Goal: Obtain resource: Download file/media

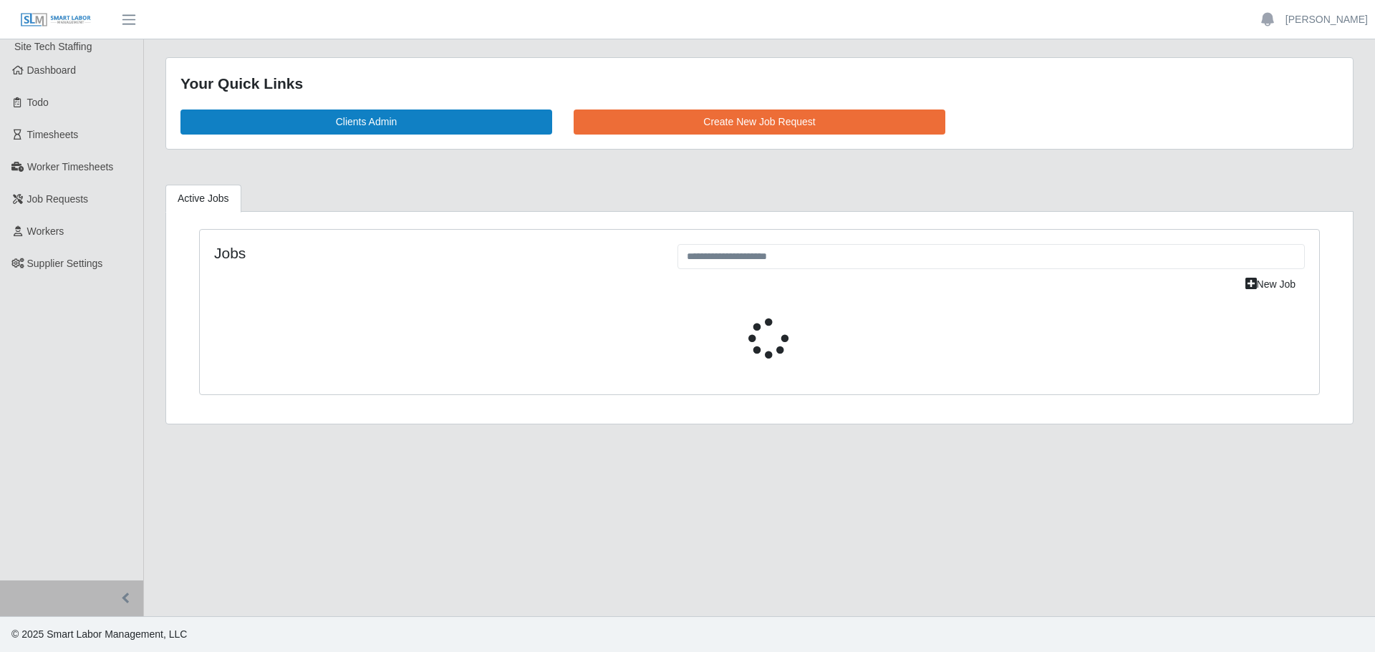
select select "****"
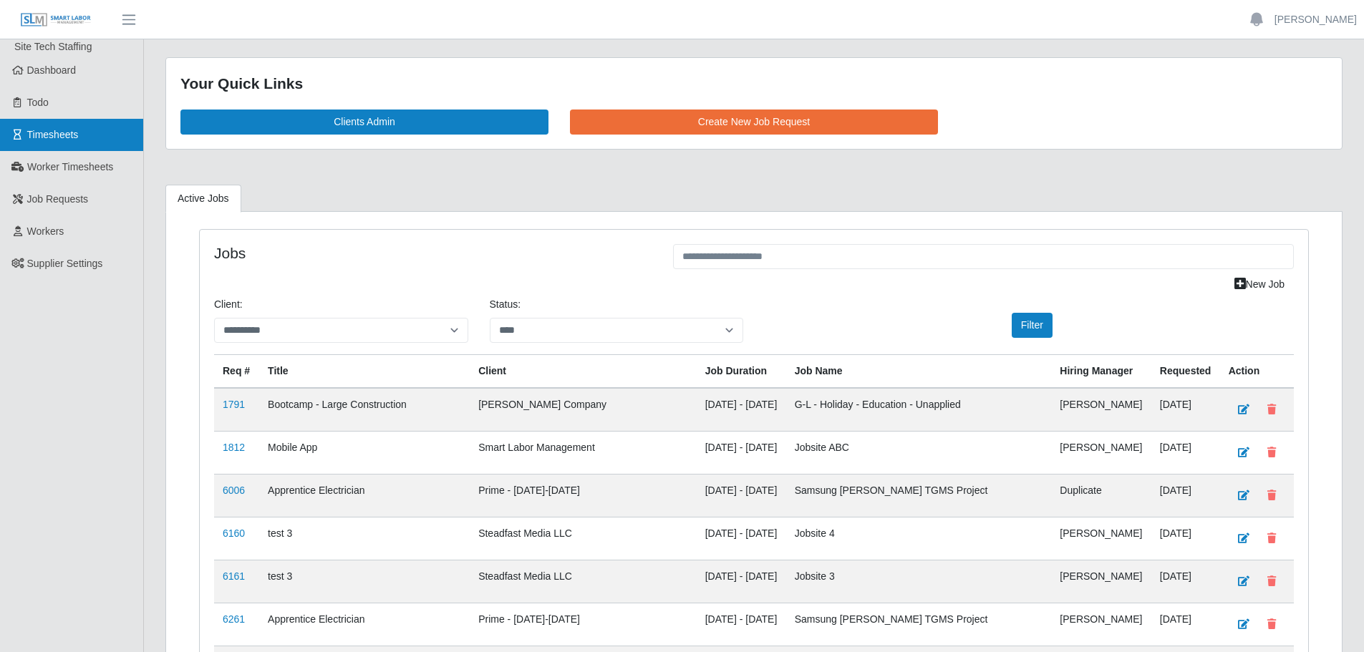
click at [77, 140] on span "Timesheets" at bounding box center [53, 134] width 52 height 11
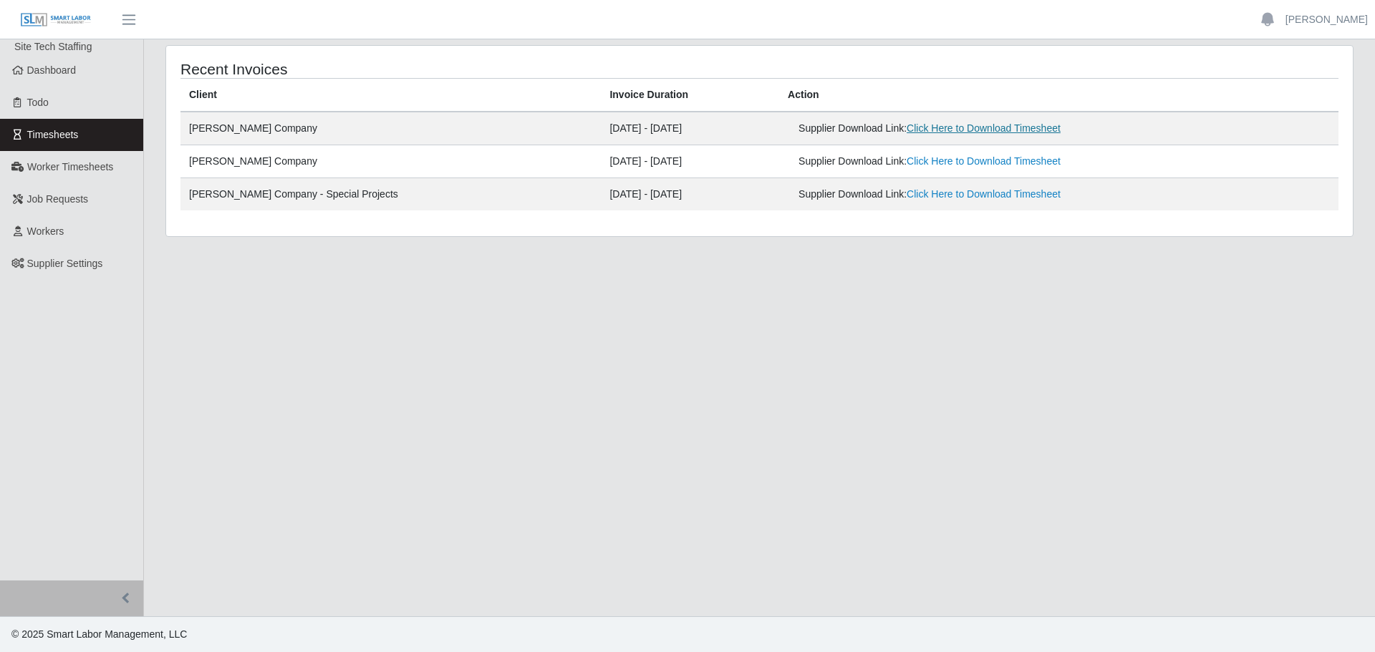
click at [918, 131] on link "Click Here to Download Timesheet" at bounding box center [983, 127] width 154 height 11
drag, startPoint x: 97, startPoint y: 398, endPoint x: 94, endPoint y: 386, distance: 12.7
click at [97, 397] on ul "Site Tech Staffing Dashboard Todo Timesheets Worker Timesheets Job Requests Wor…" at bounding box center [71, 309] width 143 height 541
click at [52, 175] on link "Worker Timesheets" at bounding box center [71, 167] width 143 height 32
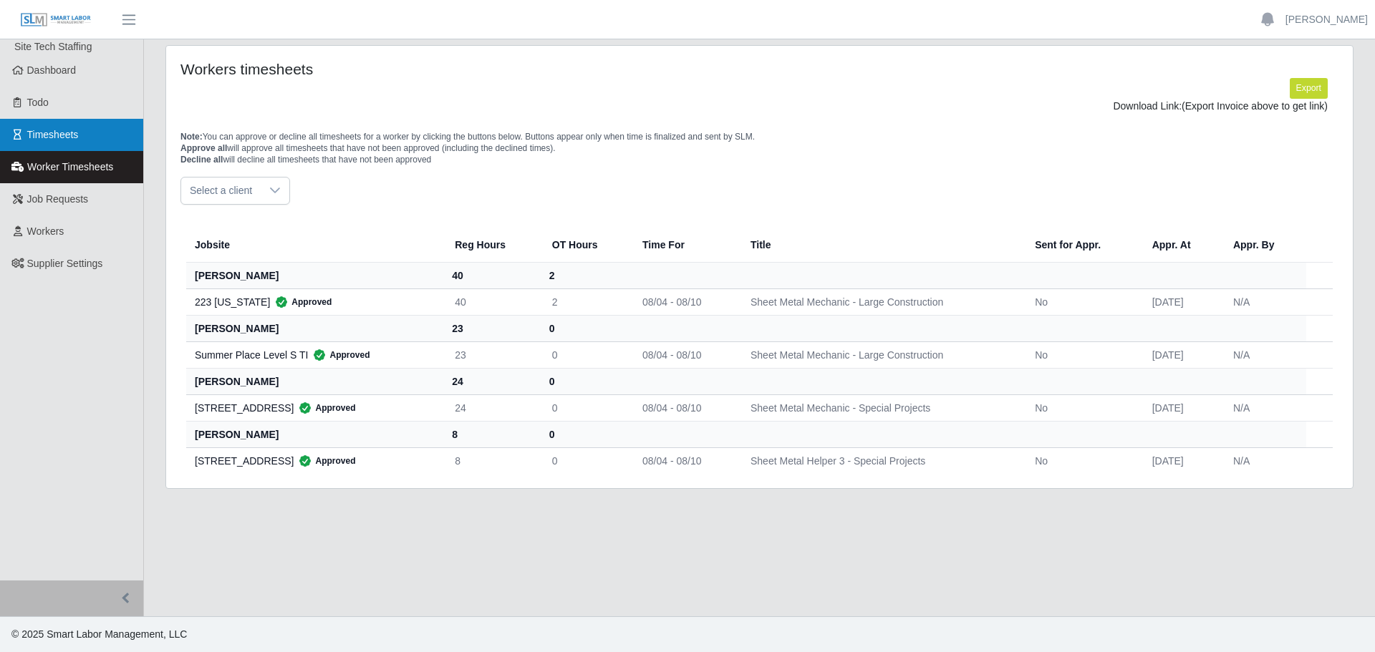
click at [89, 140] on link "Timesheets" at bounding box center [71, 135] width 143 height 32
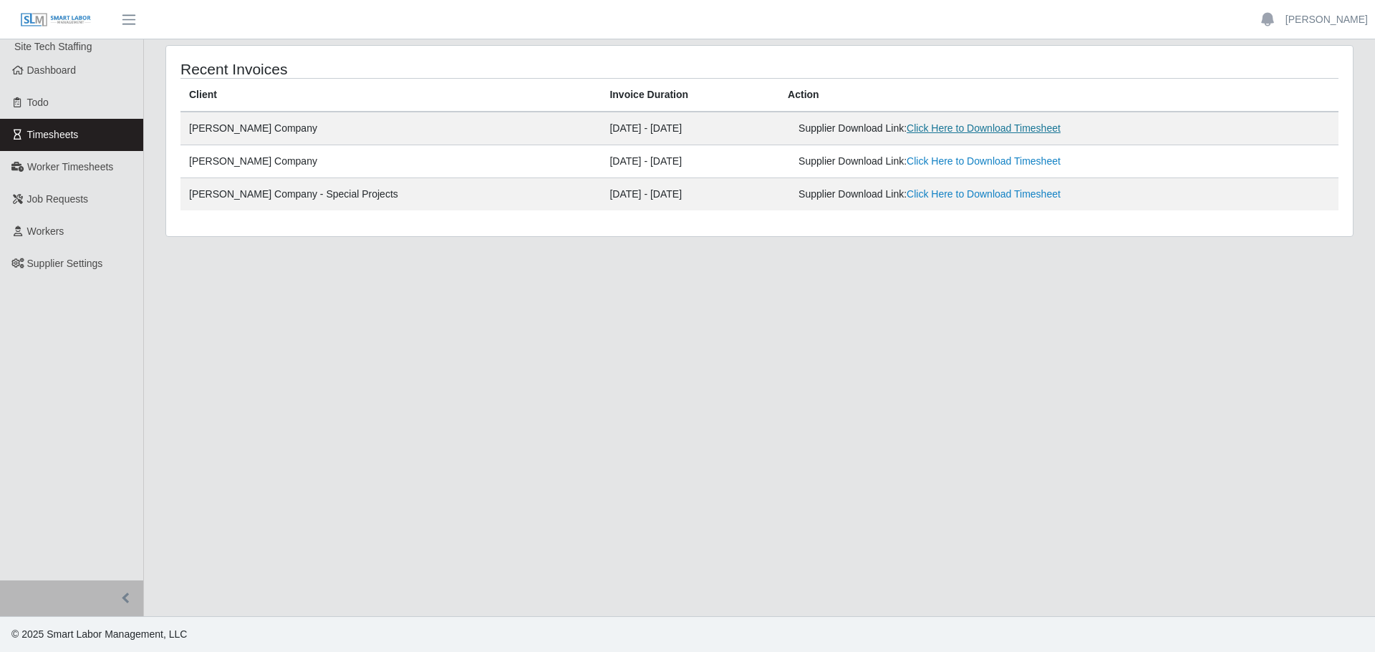
click at [916, 130] on link "Click Here to Download Timesheet" at bounding box center [983, 127] width 154 height 11
click at [928, 165] on link "Click Here to Download Timesheet" at bounding box center [983, 160] width 154 height 11
click at [921, 130] on link "Click Here to Download Timesheet" at bounding box center [983, 127] width 154 height 11
click at [27, 134] on span "Timesheets" at bounding box center [53, 134] width 52 height 11
click at [62, 227] on span "Workers" at bounding box center [45, 231] width 37 height 11
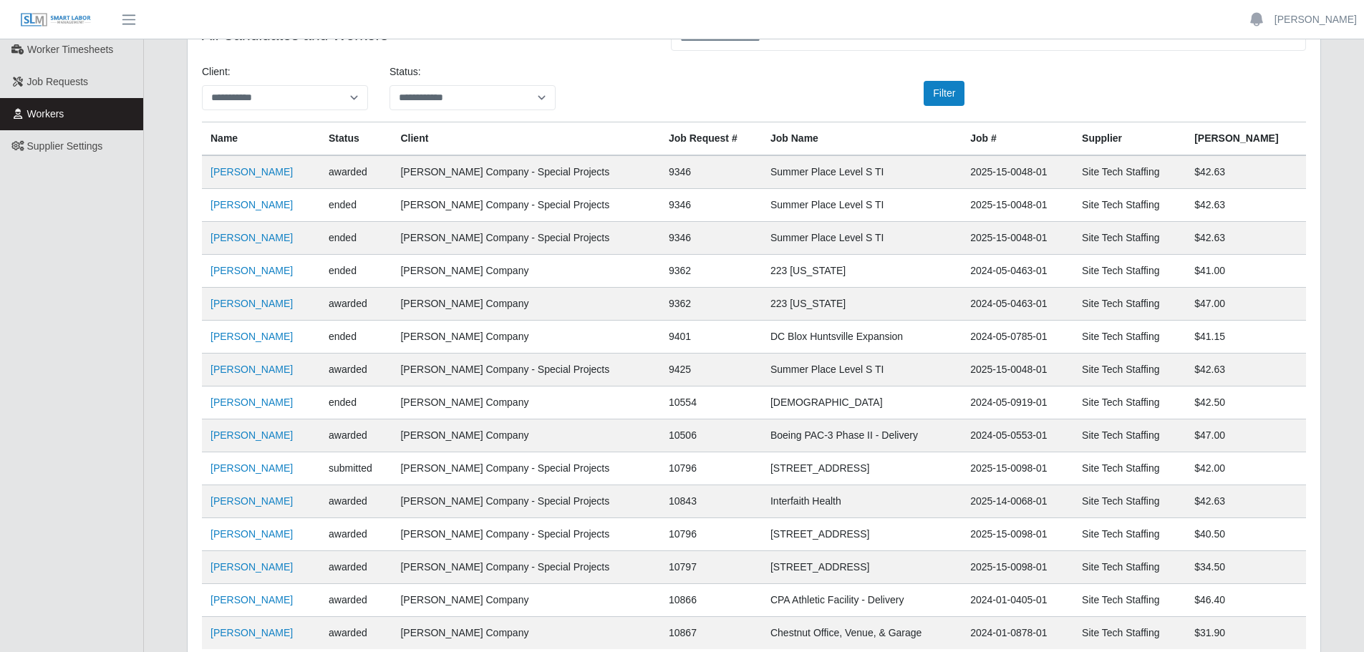
scroll to position [72, 0]
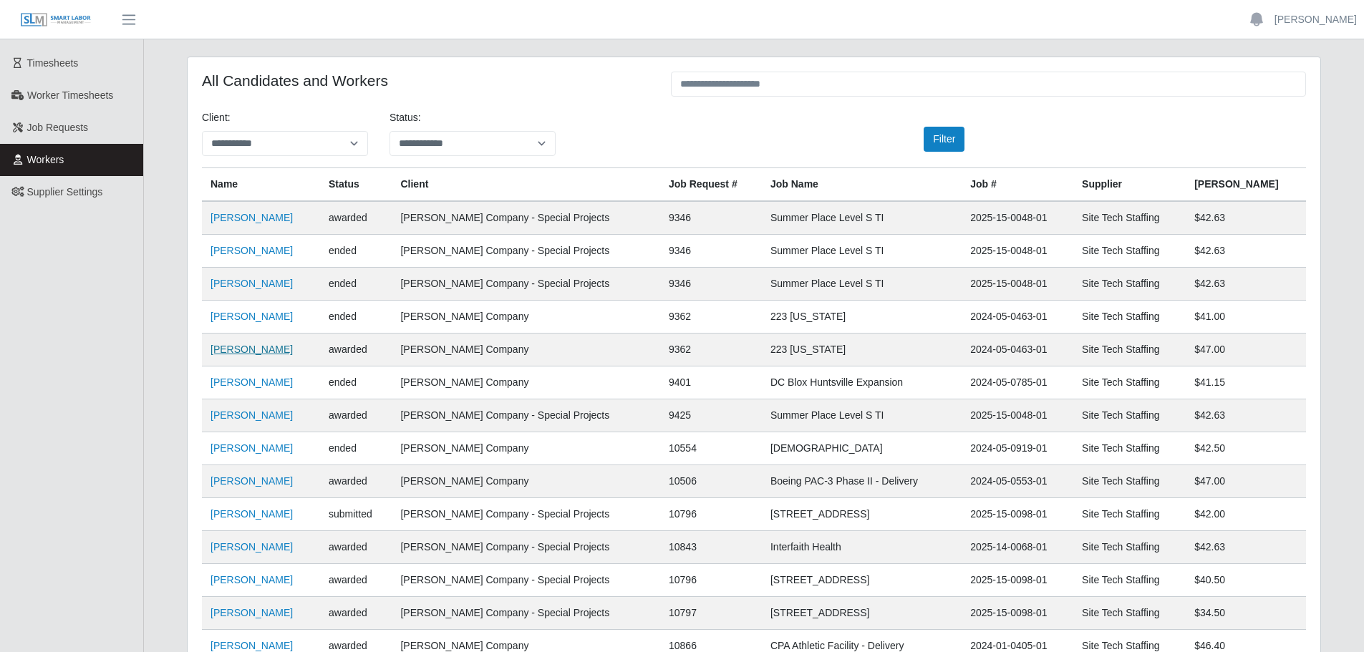
click at [251, 352] on link "[PERSON_NAME]" at bounding box center [251, 349] width 82 height 11
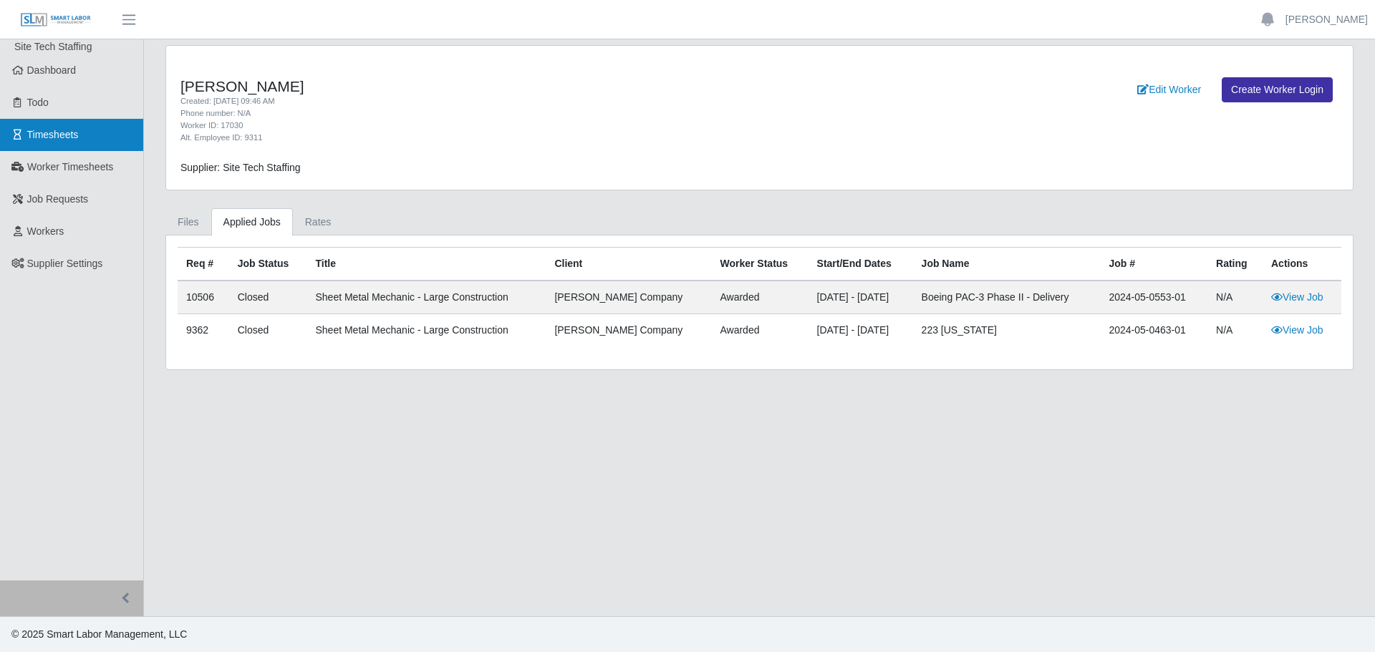
click at [72, 138] on span "Timesheets" at bounding box center [53, 134] width 52 height 11
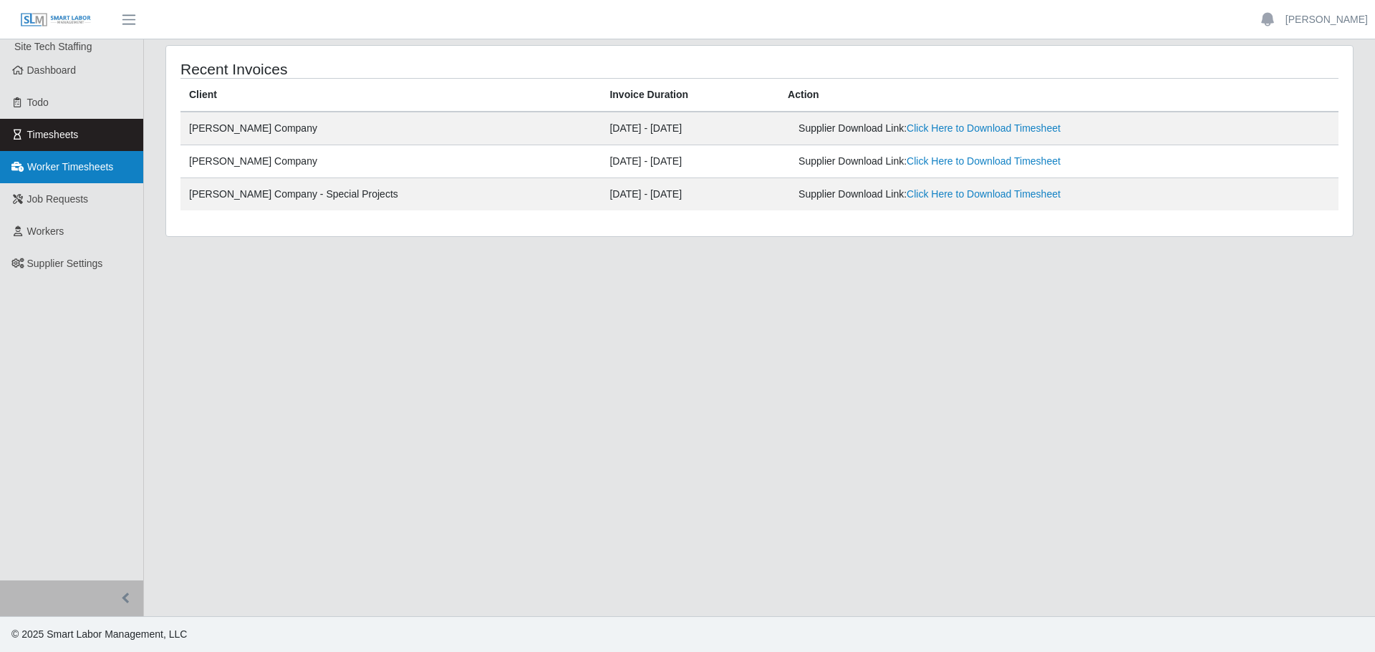
click at [102, 174] on link "Worker Timesheets" at bounding box center [71, 167] width 143 height 32
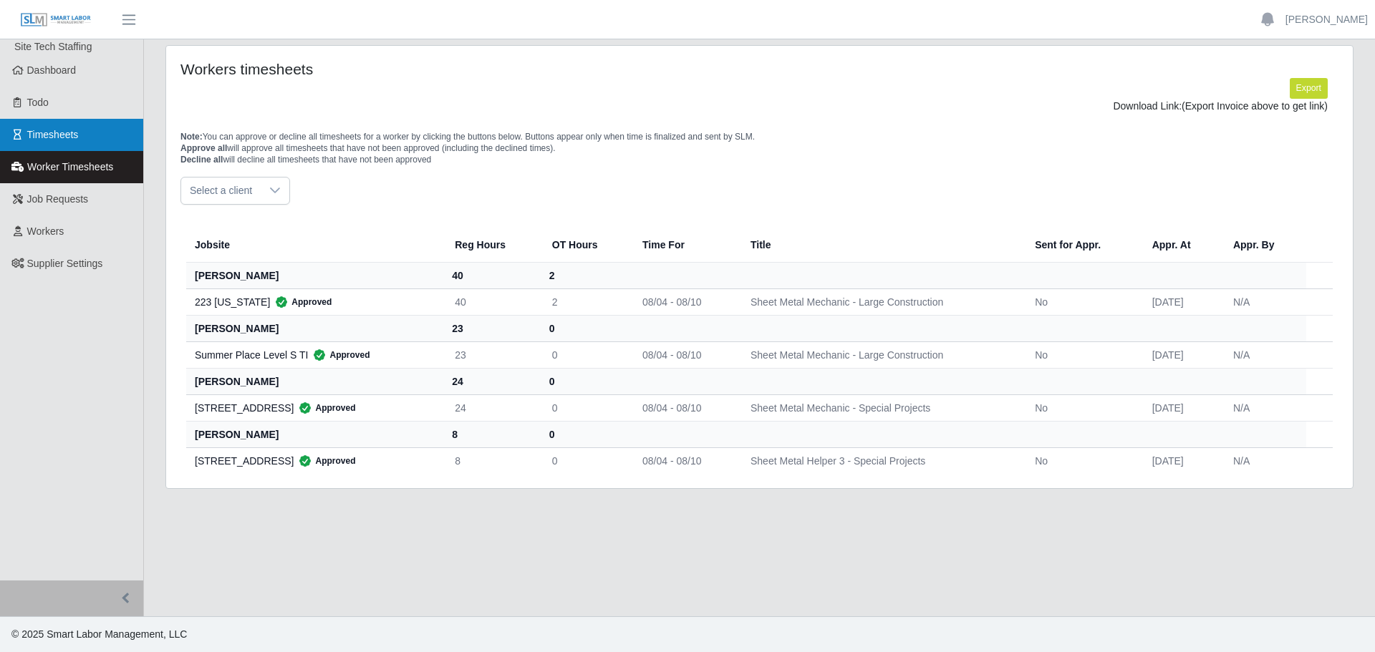
click at [54, 142] on link "Timesheets" at bounding box center [71, 135] width 143 height 32
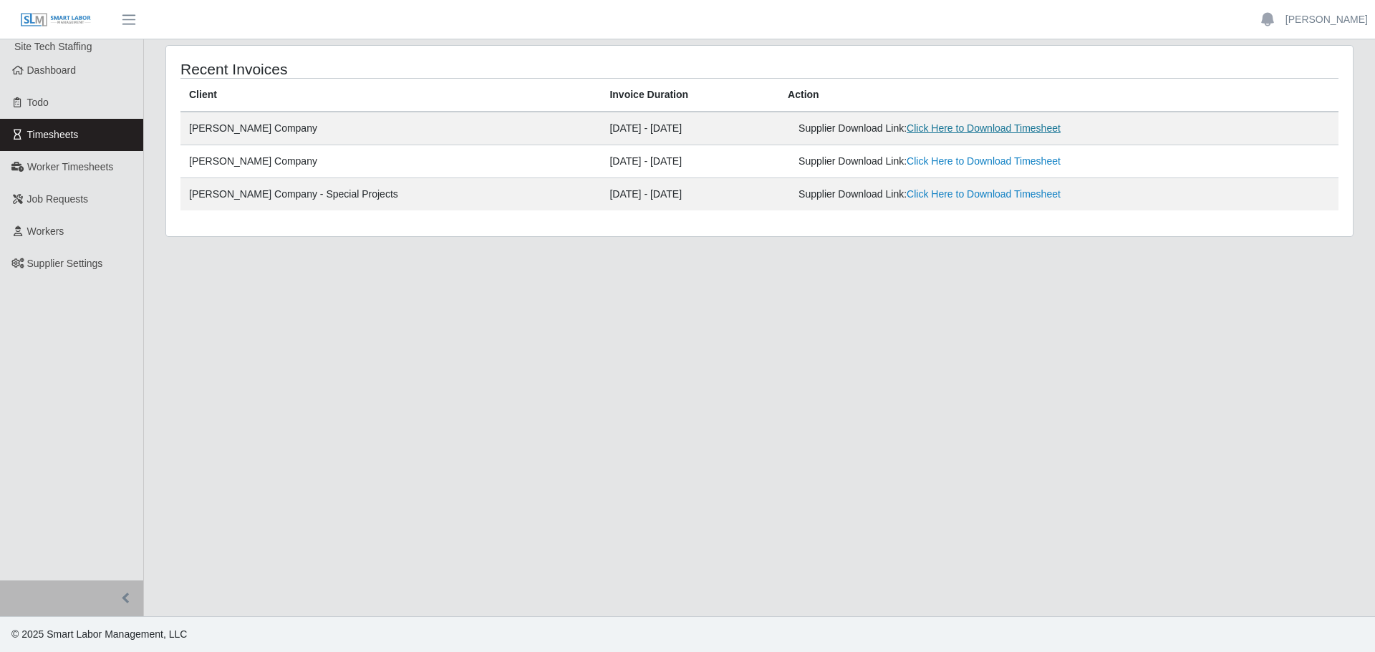
click at [922, 131] on link "Click Here to Download Timesheet" at bounding box center [983, 127] width 154 height 11
